Goal: Information Seeking & Learning: Check status

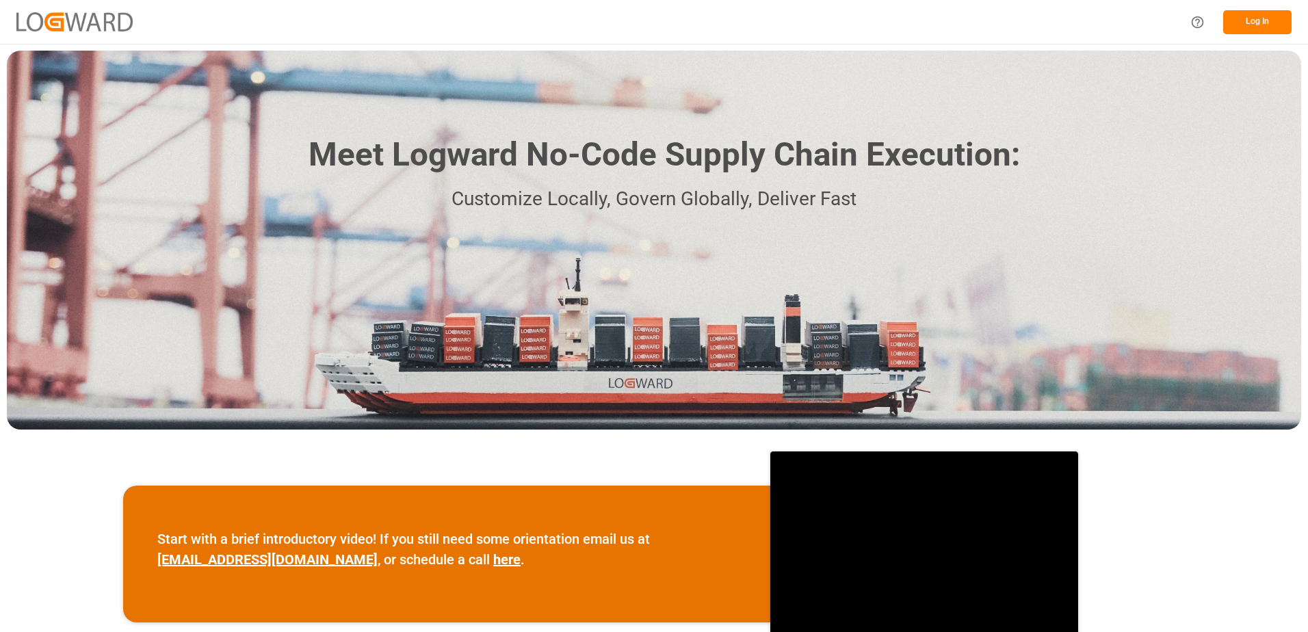
click at [1262, 14] on button "Log In" at bounding box center [1257, 22] width 68 height 24
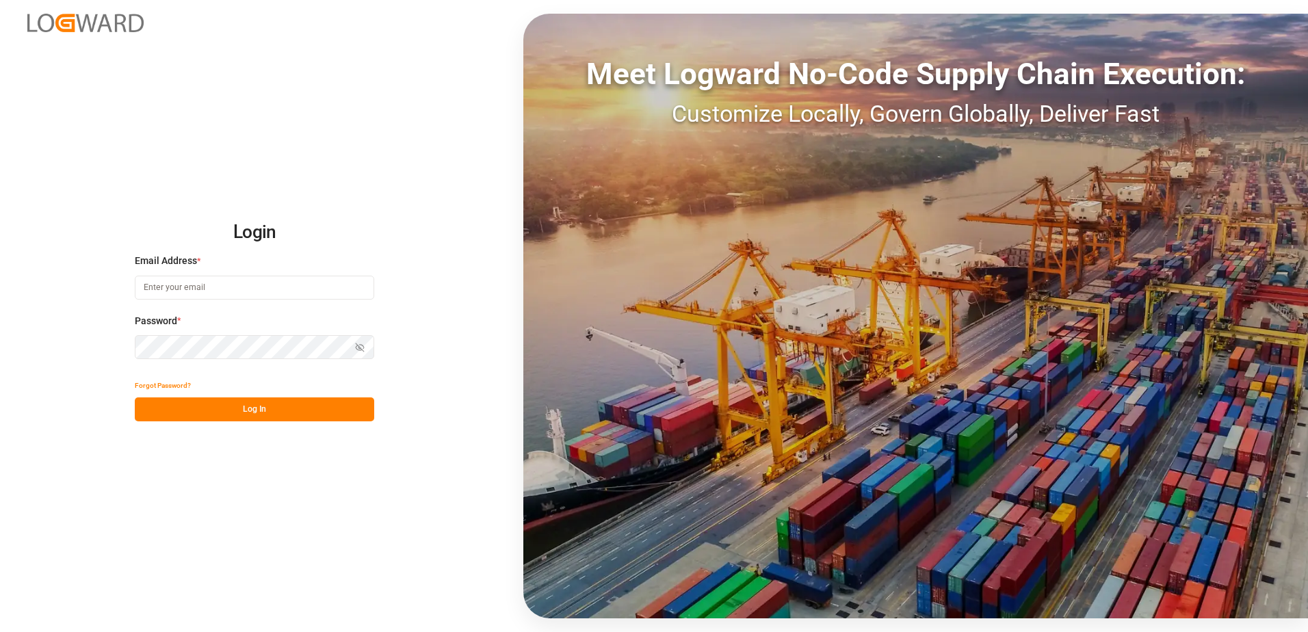
type input "[PERSON_NAME][EMAIL_ADDRESS][DOMAIN_NAME]"
click at [259, 403] on button "Log In" at bounding box center [254, 409] width 239 height 24
type input "[PERSON_NAME][EMAIL_ADDRESS][DOMAIN_NAME]"
click at [298, 400] on button "Log In" at bounding box center [254, 409] width 239 height 24
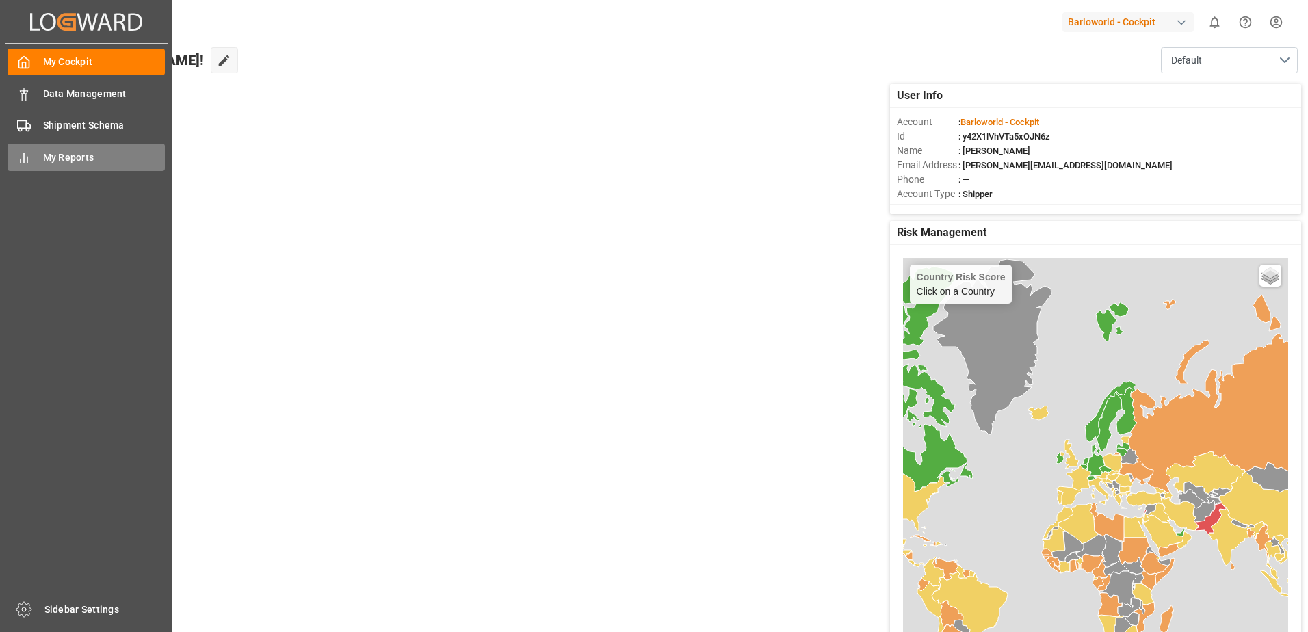
click at [43, 157] on span "My Reports" at bounding box center [104, 158] width 122 height 14
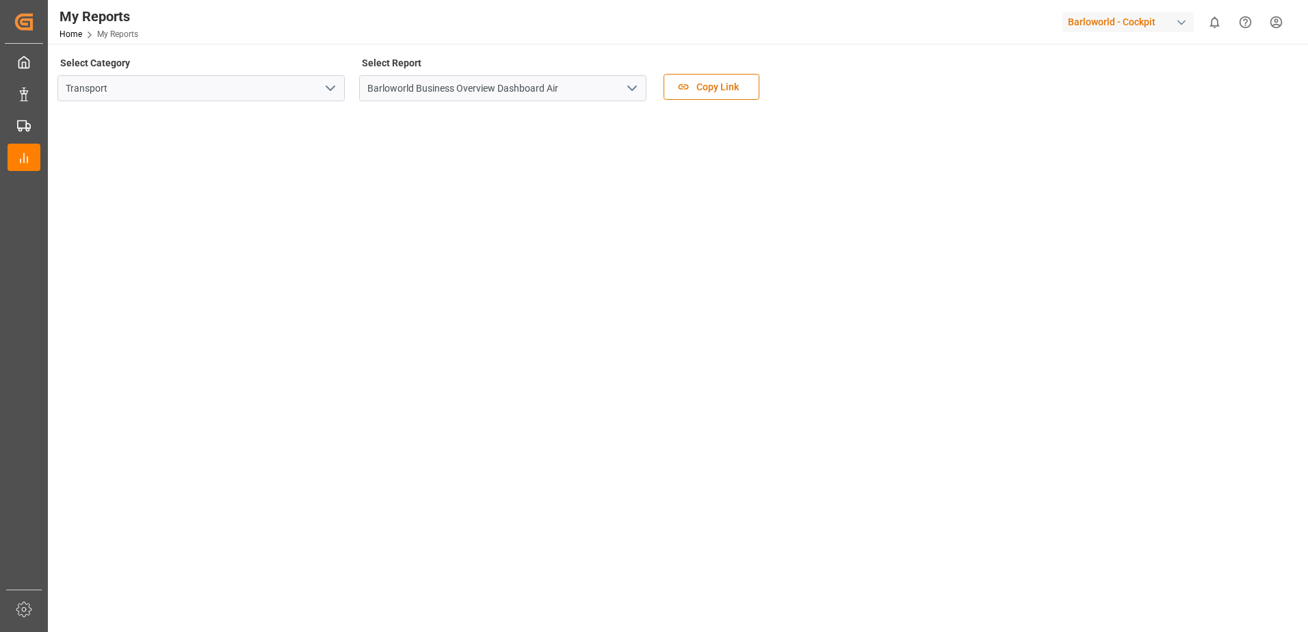
click at [634, 89] on polyline "open menu" at bounding box center [632, 88] width 8 height 4
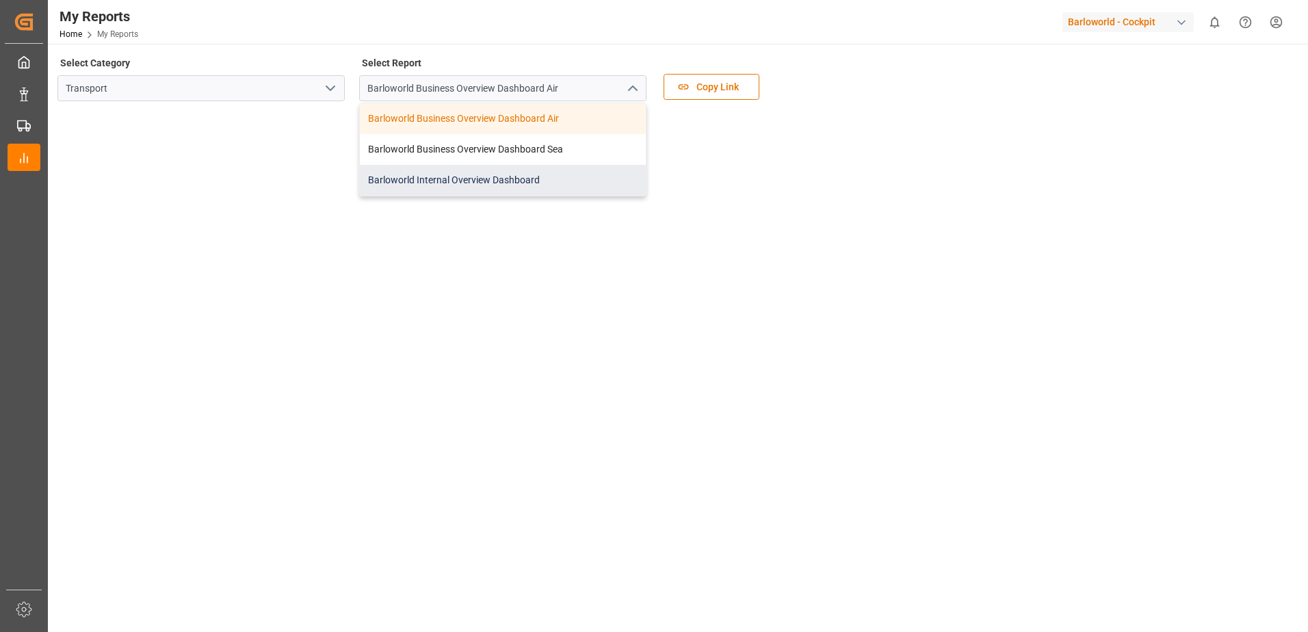
click at [441, 179] on div "Barloworld Internal Overview Dashboard" at bounding box center [503, 180] width 286 height 31
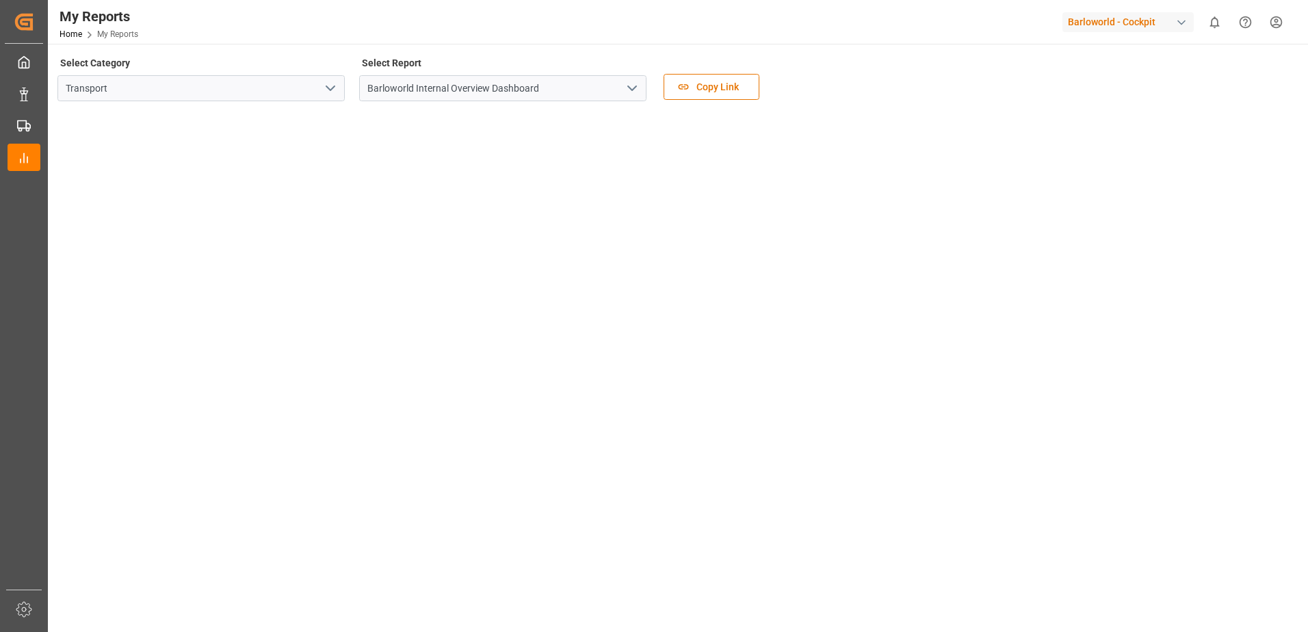
scroll to position [4, 0]
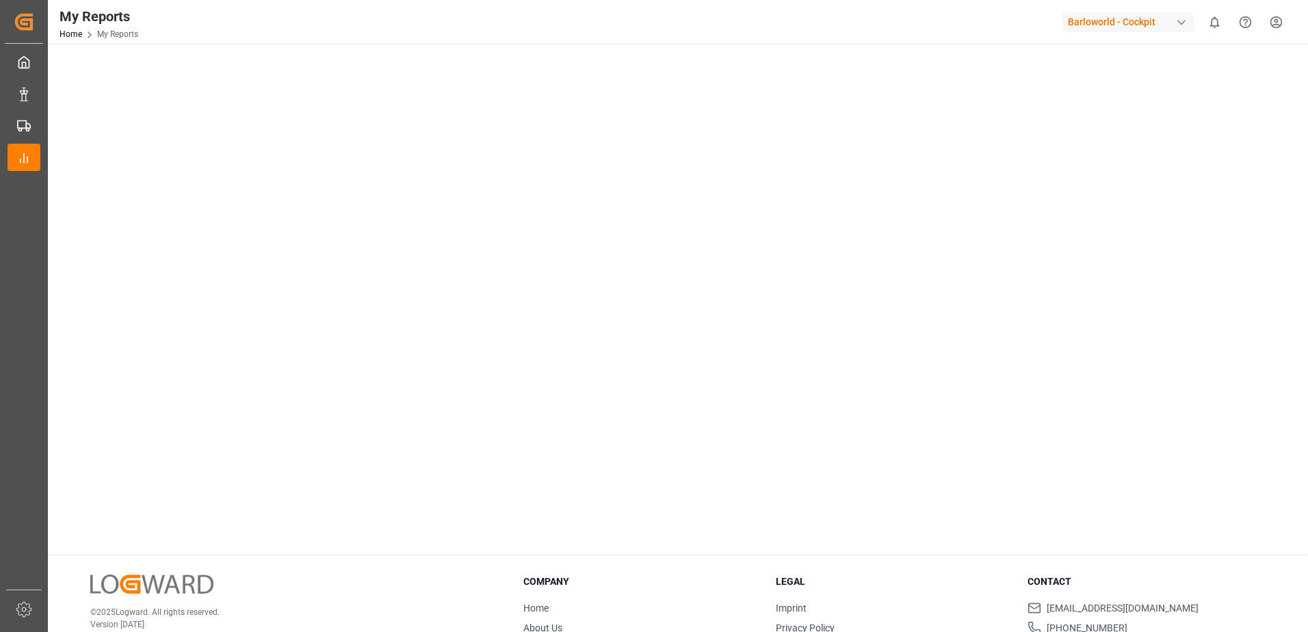
drag, startPoint x: 1157, startPoint y: 434, endPoint x: 1149, endPoint y: 501, distance: 67.5
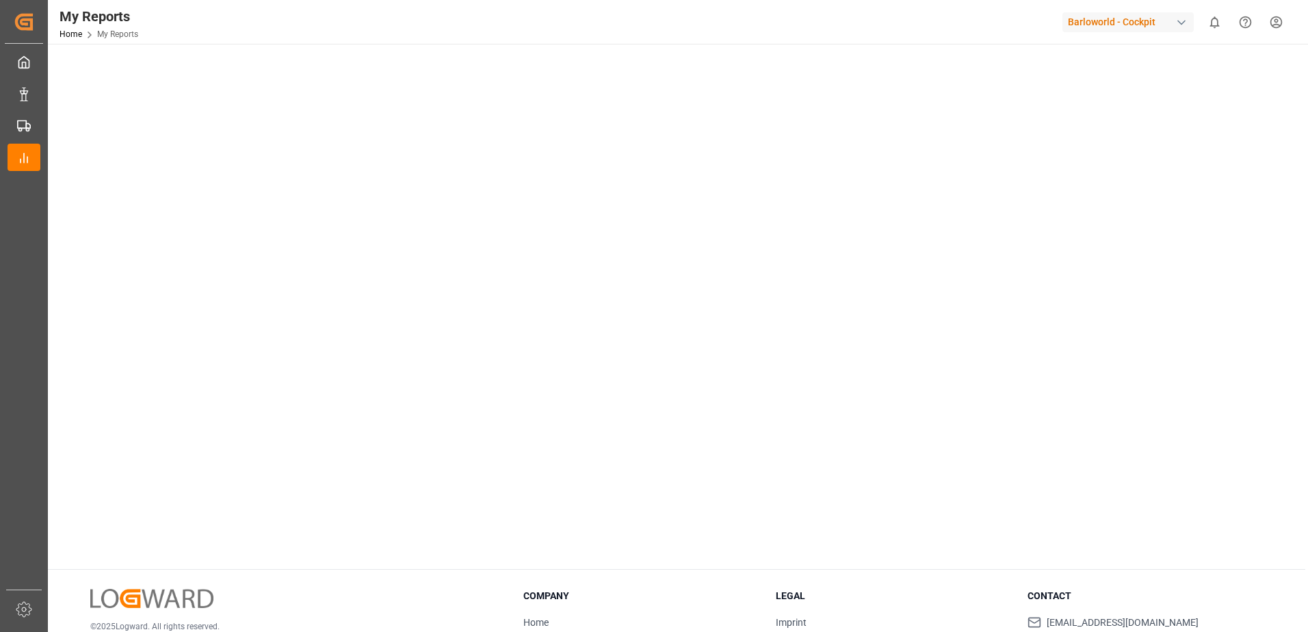
scroll to position [0, 0]
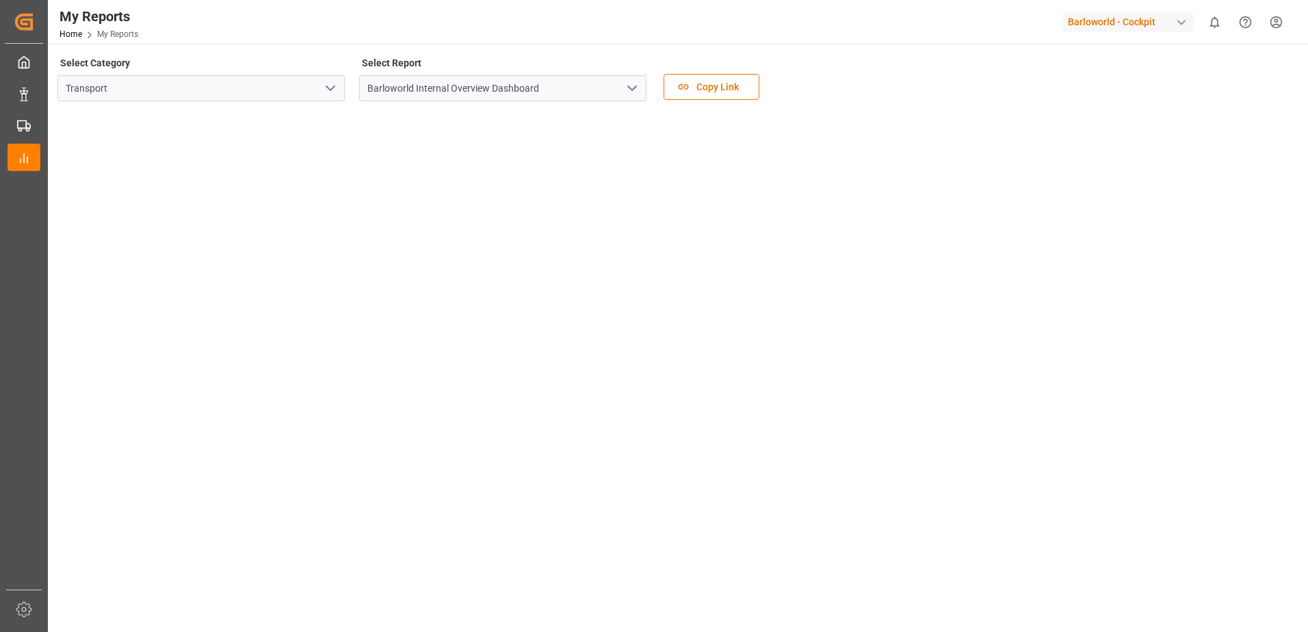
drag, startPoint x: 1125, startPoint y: 181, endPoint x: 1084, endPoint y: 62, distance: 125.5
click at [628, 87] on polyline "open menu" at bounding box center [632, 88] width 8 height 4
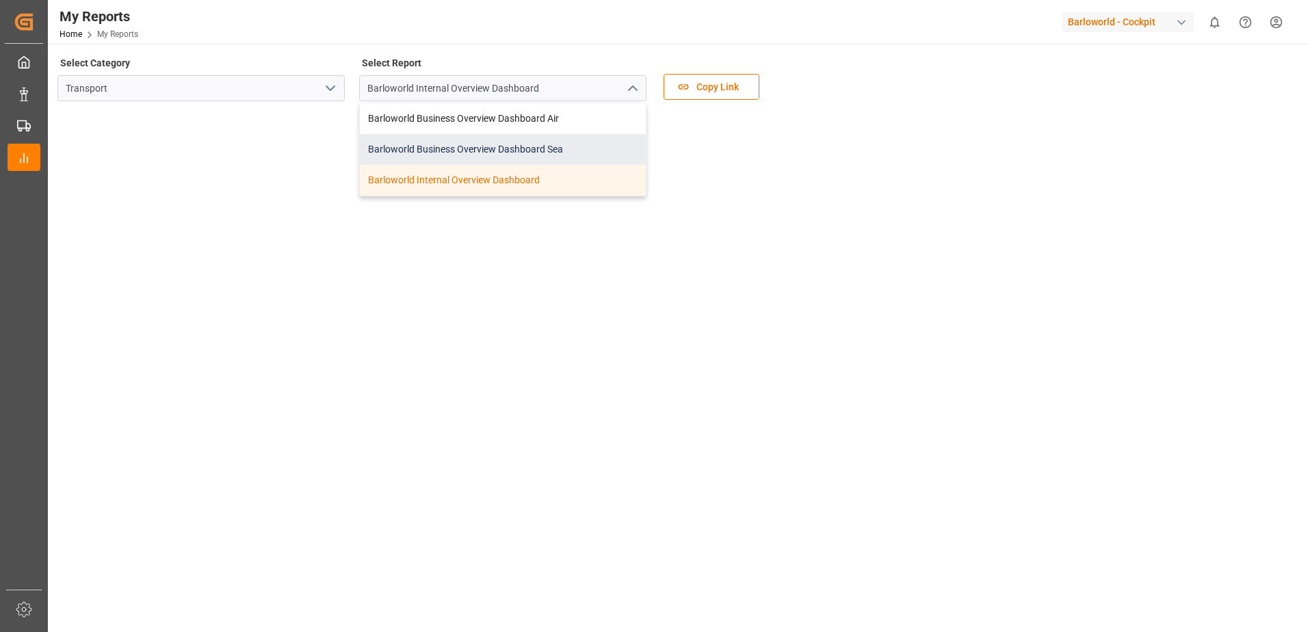
click at [441, 150] on div "Barloworld Business Overview Dashboard Sea" at bounding box center [503, 149] width 286 height 31
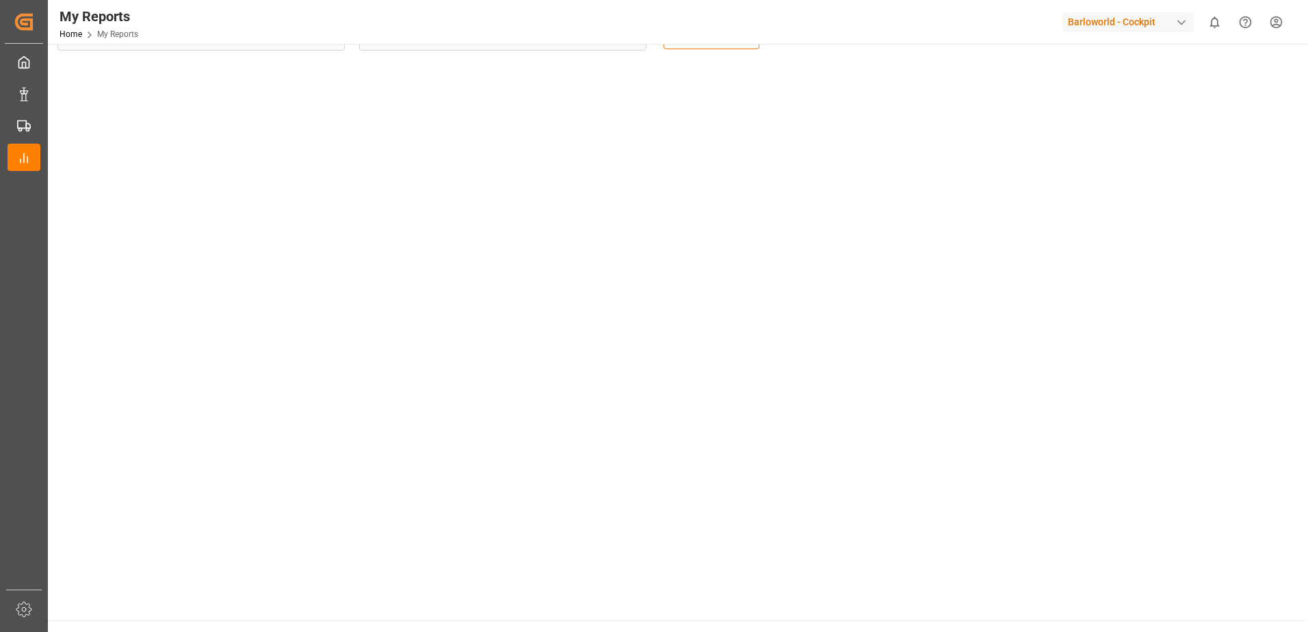
scroll to position [194, 0]
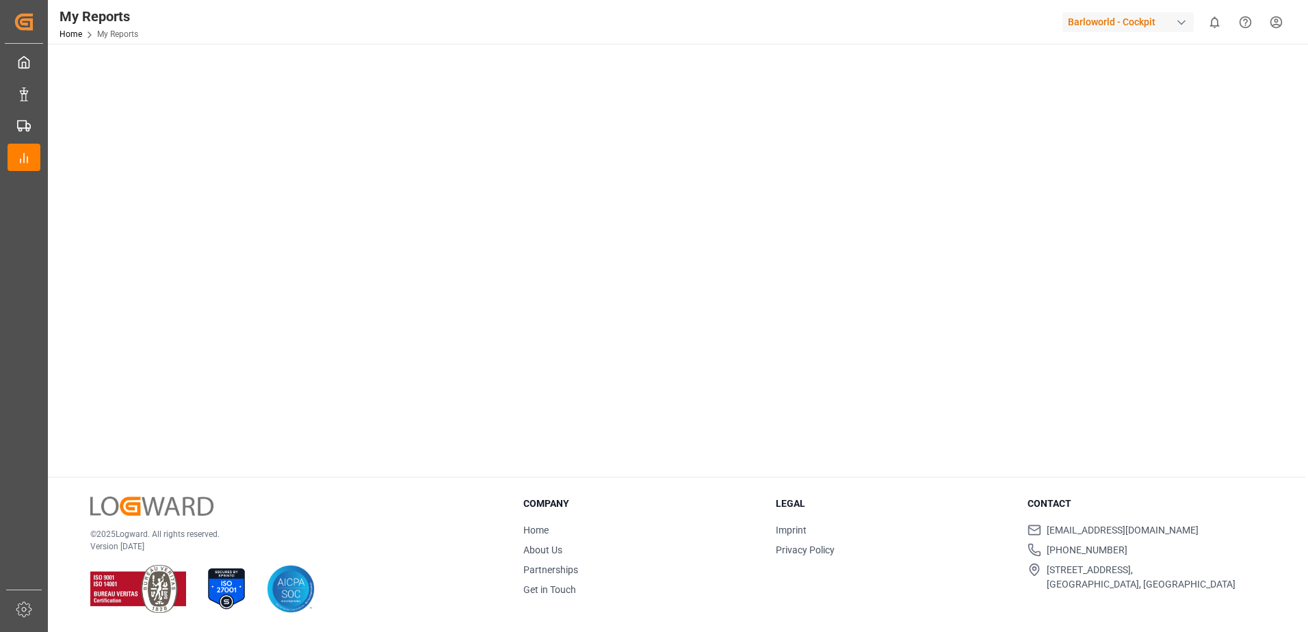
drag, startPoint x: 1086, startPoint y: 413, endPoint x: 1106, endPoint y: 507, distance: 96.3
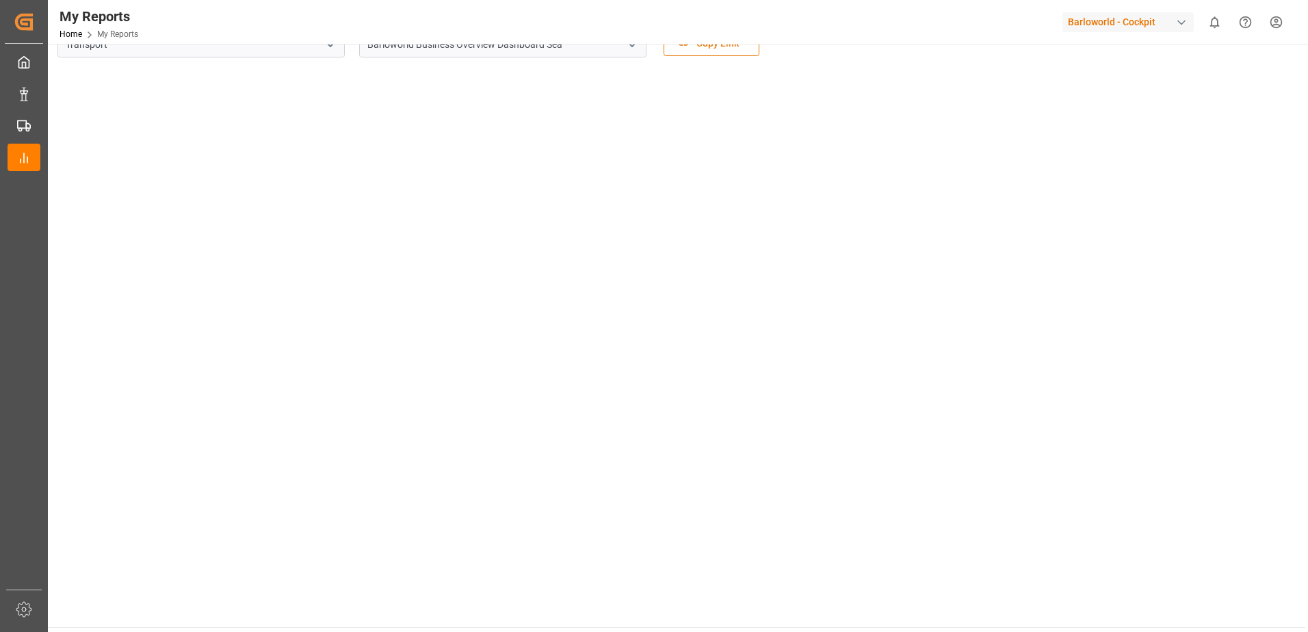
scroll to position [0, 0]
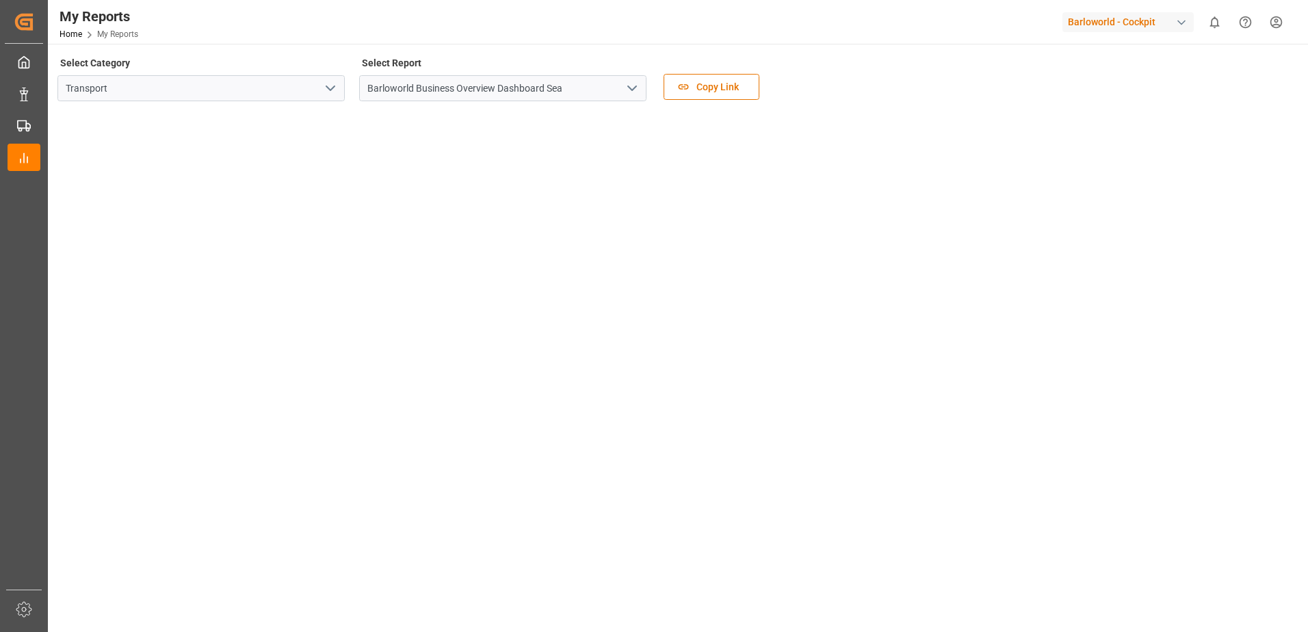
drag, startPoint x: 1077, startPoint y: 226, endPoint x: 1052, endPoint y: 159, distance: 71.4
click at [634, 82] on icon "open menu" at bounding box center [632, 88] width 16 height 16
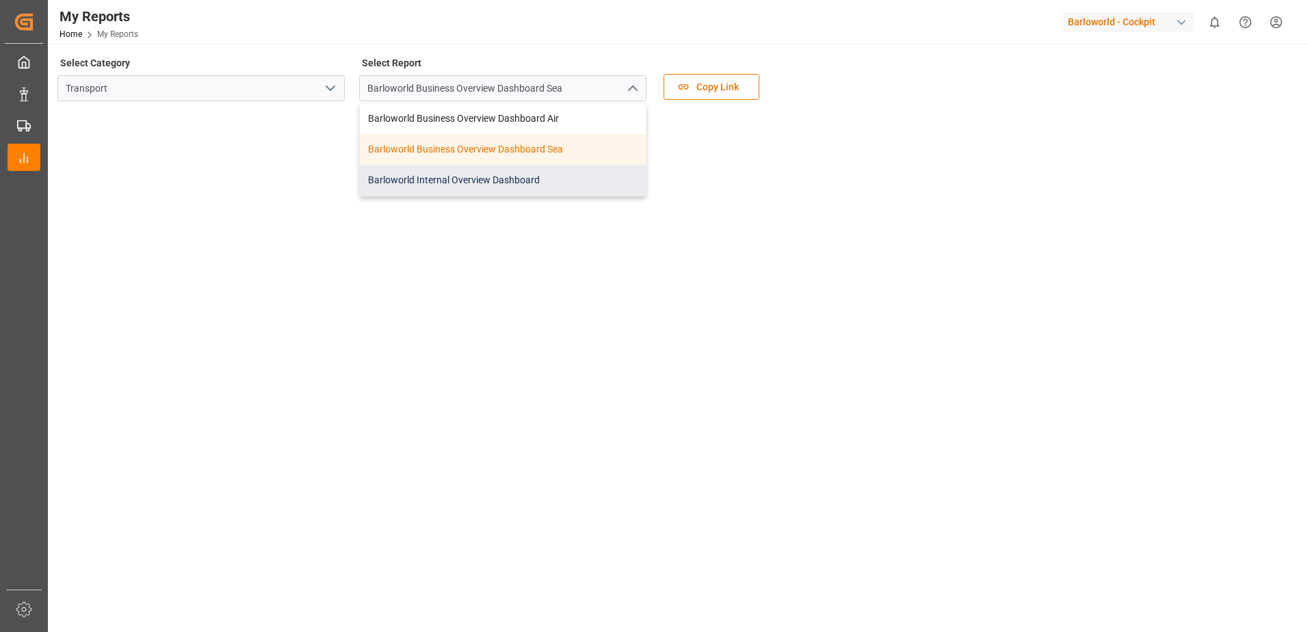
click at [473, 171] on div "Barloworld Internal Overview Dashboard" at bounding box center [503, 180] width 286 height 31
